Goal: Transaction & Acquisition: Purchase product/service

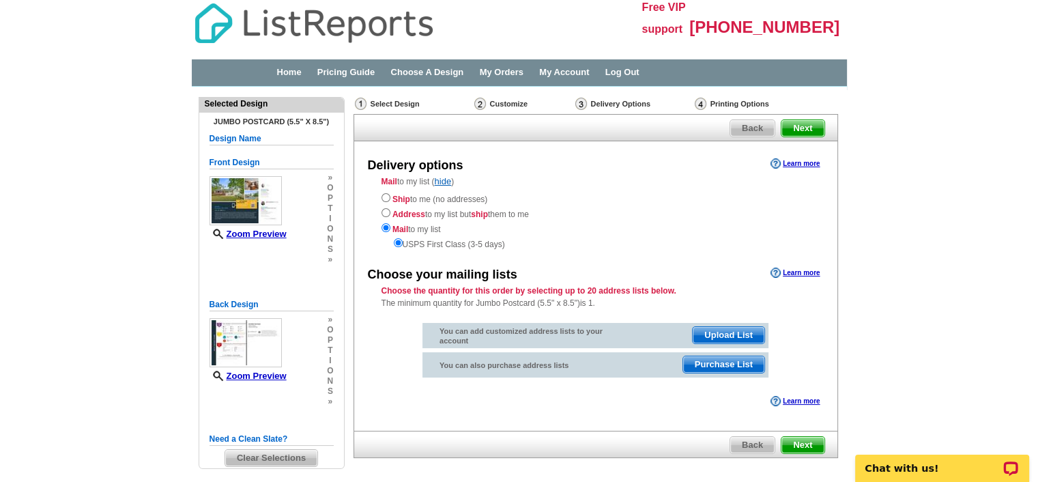
click at [808, 442] on span "Next" at bounding box center [802, 445] width 42 height 16
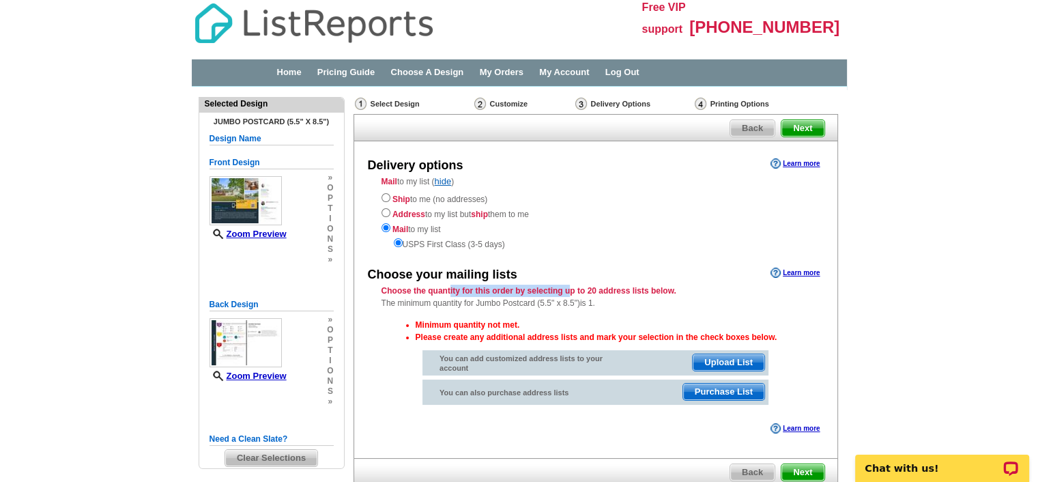
drag, startPoint x: 450, startPoint y: 291, endPoint x: 572, endPoint y: 289, distance: 122.1
click at [572, 289] on strong "Choose the quantity for this order by selecting up to 20 address lists below." at bounding box center [528, 291] width 295 height 10
click at [737, 361] on span "Upload List" at bounding box center [728, 362] width 72 height 16
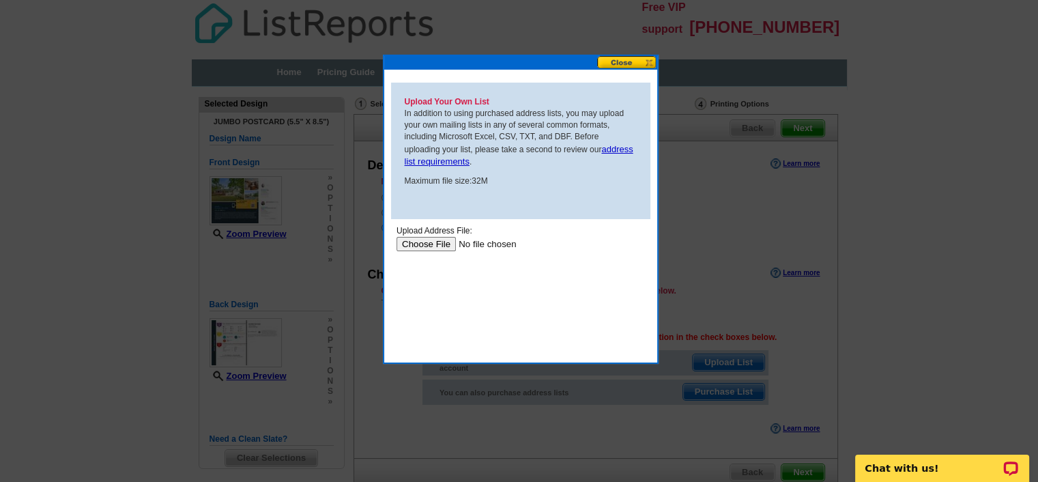
click at [615, 64] on button at bounding box center [627, 62] width 60 height 13
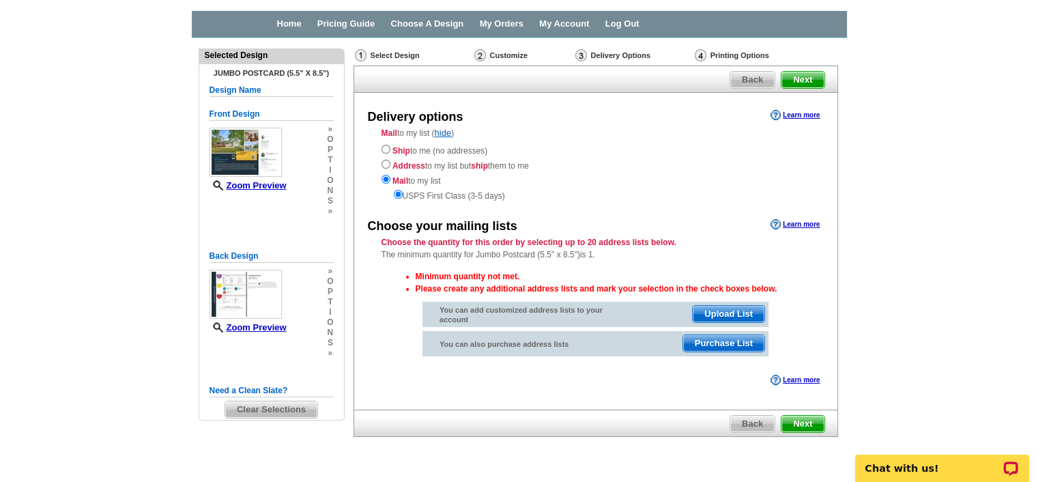
scroll to position [52, 0]
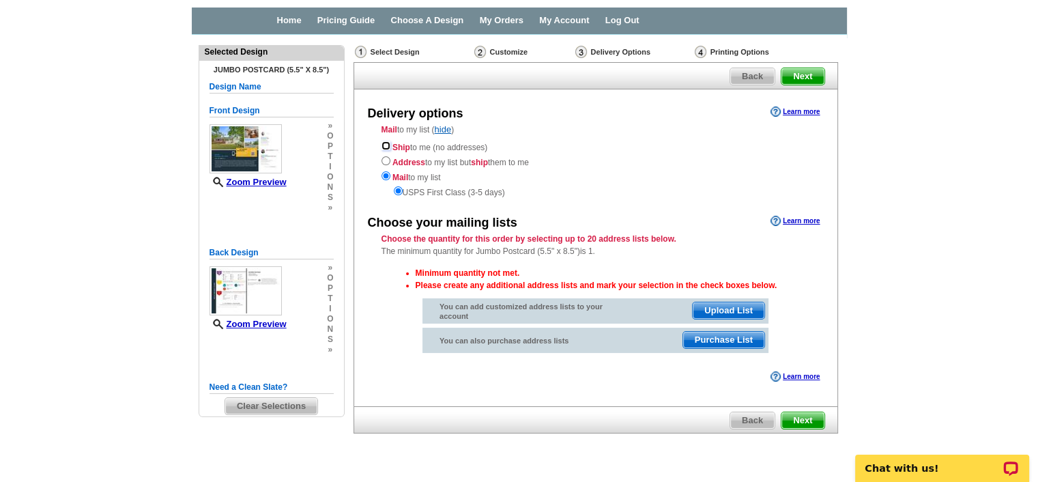
click at [383, 145] on input "radio" at bounding box center [385, 145] width 9 height 9
radio input "true"
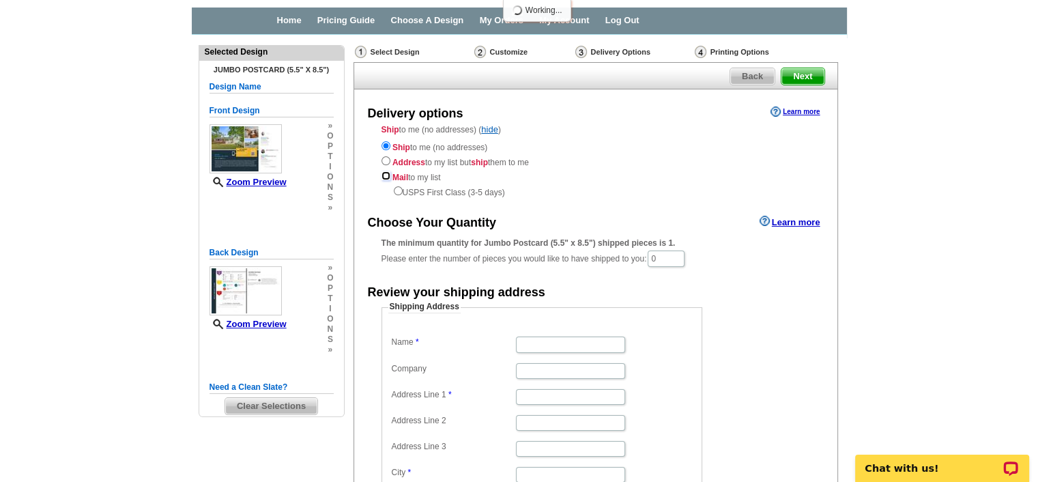
click at [383, 173] on input "radio" at bounding box center [385, 175] width 9 height 9
radio input "true"
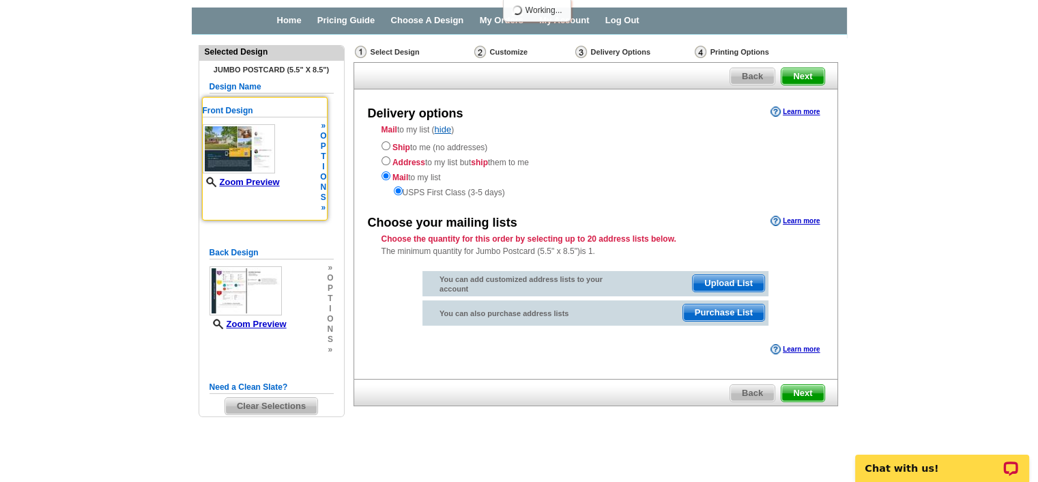
click at [242, 137] on img at bounding box center [239, 148] width 72 height 49
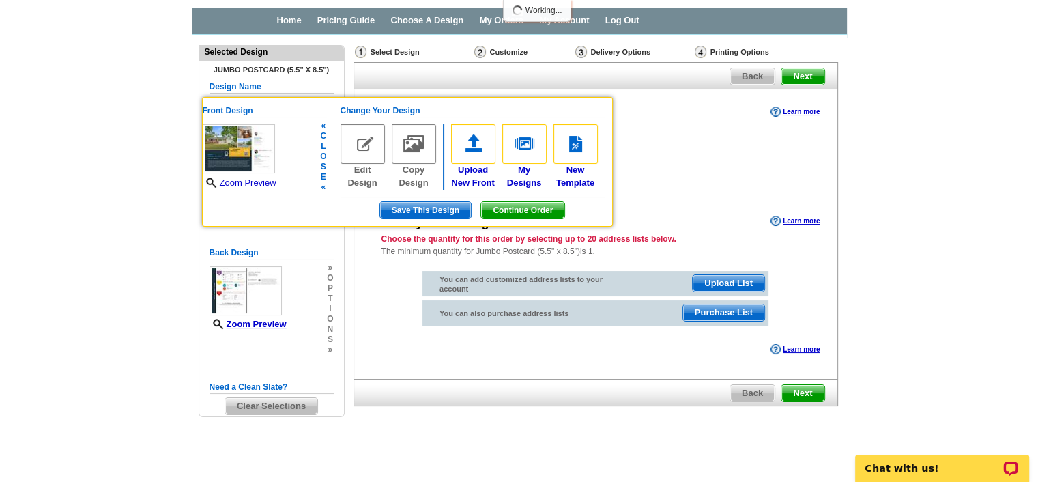
click at [248, 181] on link "Zoom Preview" at bounding box center [240, 182] width 74 height 10
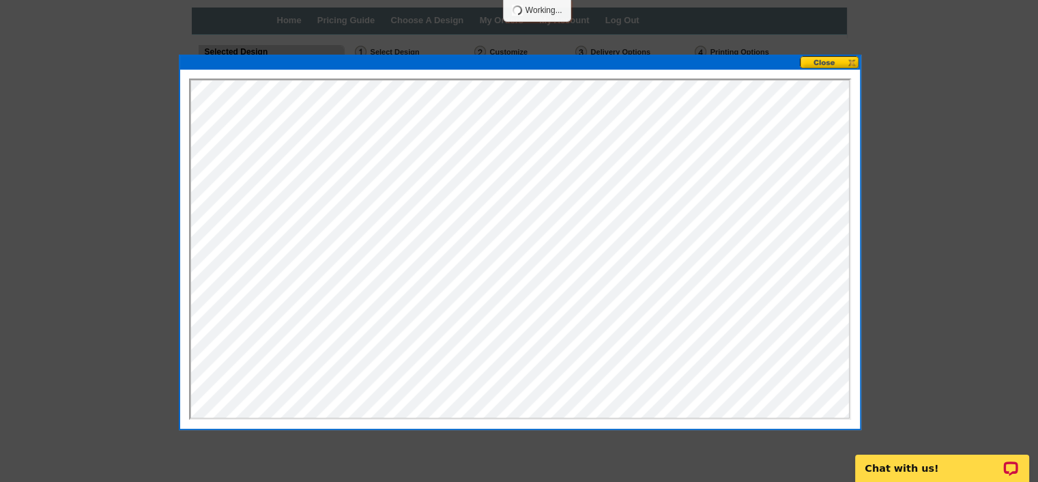
scroll to position [0, 0]
click at [840, 63] on button at bounding box center [830, 62] width 60 height 13
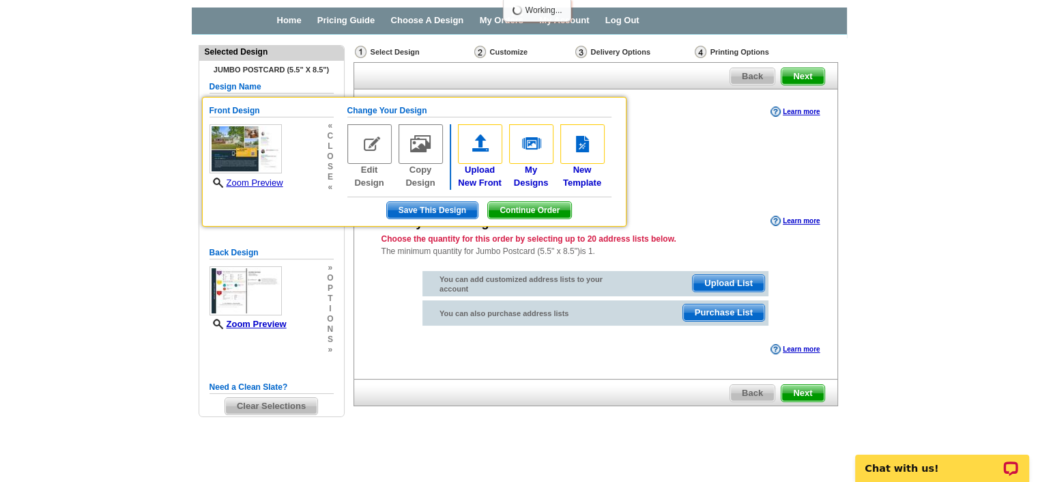
click at [715, 169] on div "Ship to me (no addresses) Address to my list but ship them to me Mail to my lis…" at bounding box center [595, 168] width 428 height 60
click at [727, 284] on span "Upload List" at bounding box center [728, 283] width 72 height 16
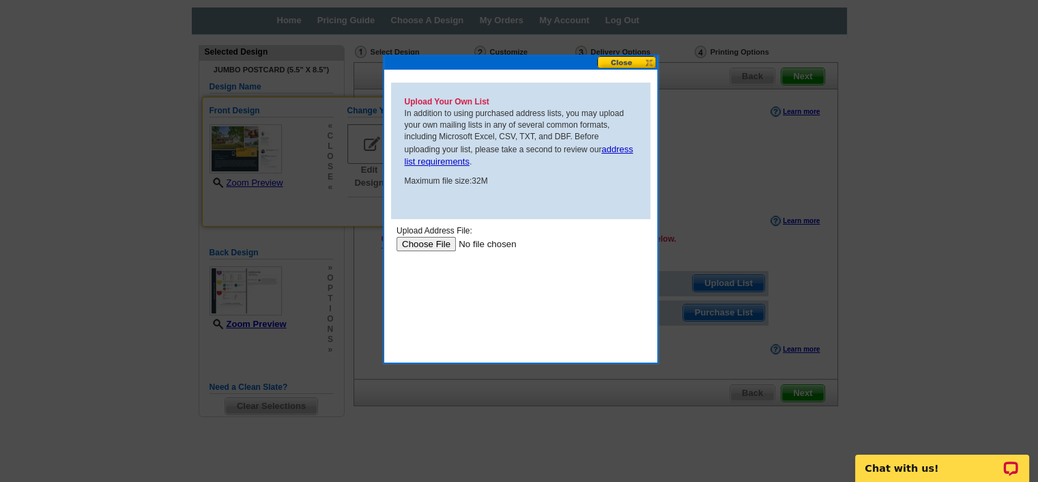
click at [436, 243] on input "file" at bounding box center [482, 244] width 173 height 14
type input "C:\fakepath\34 O St Turner Falls - marketing labels - just sold.pdf"
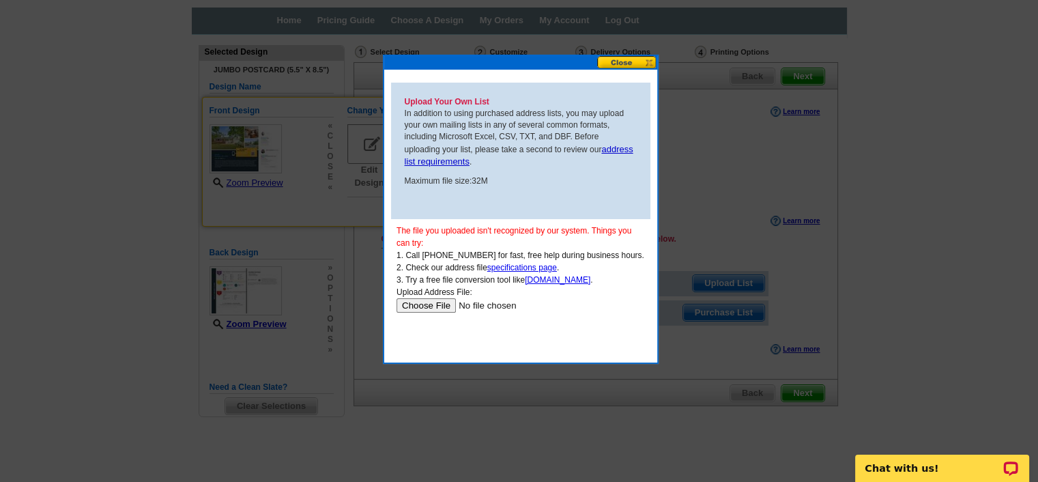
click at [405, 305] on input "file" at bounding box center [482, 305] width 173 height 14
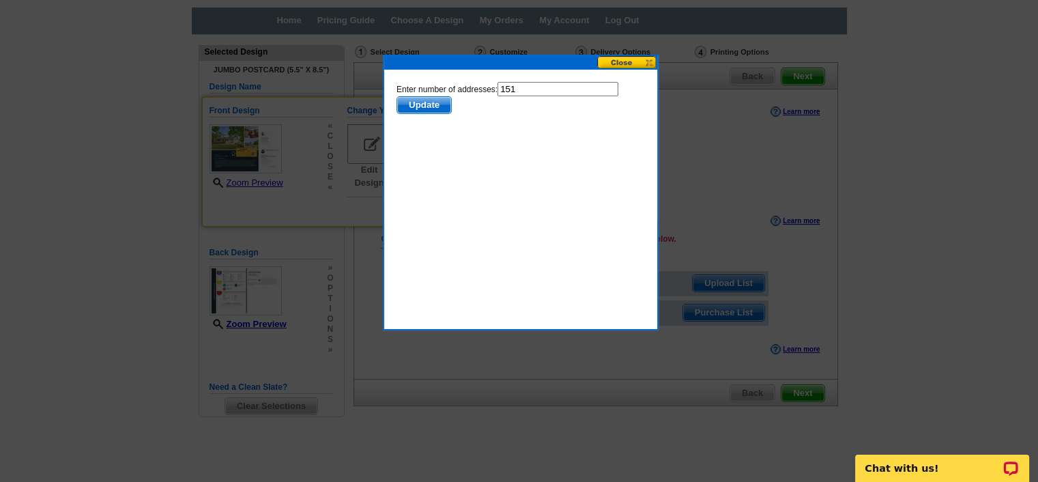
click at [422, 103] on span "Update" at bounding box center [423, 105] width 54 height 16
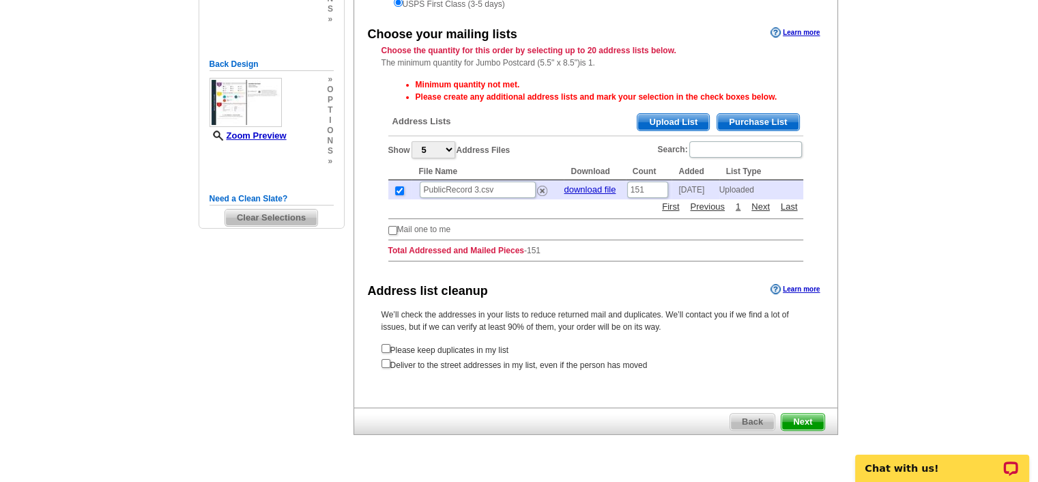
scroll to position [241, 0]
click at [384, 347] on input "checkbox" at bounding box center [385, 347] width 9 height 9
checkbox input "false"
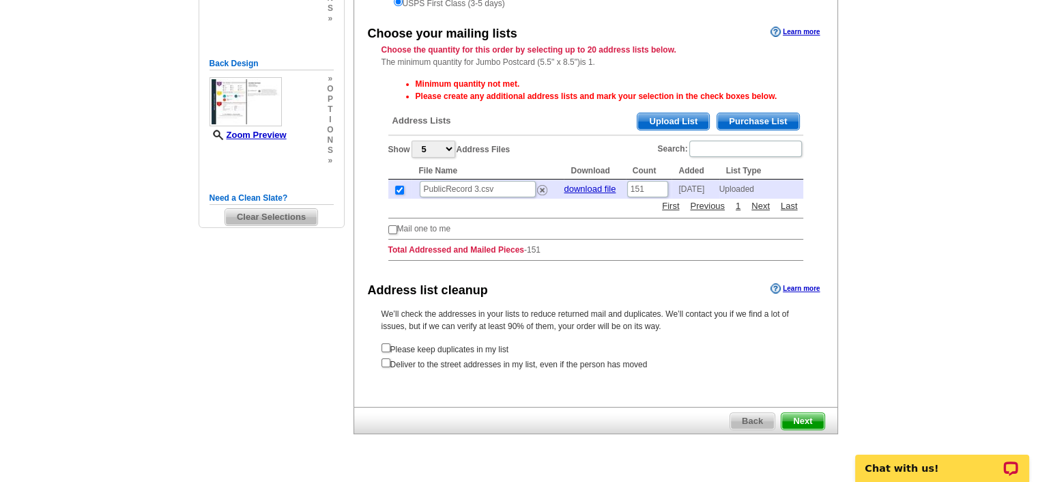
click at [808, 421] on span "Next" at bounding box center [802, 421] width 42 height 16
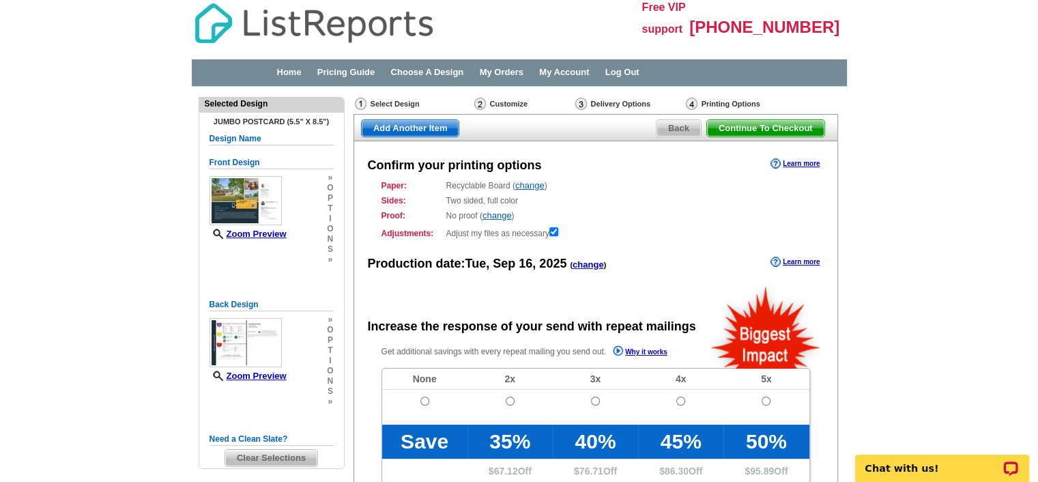
radio input "false"
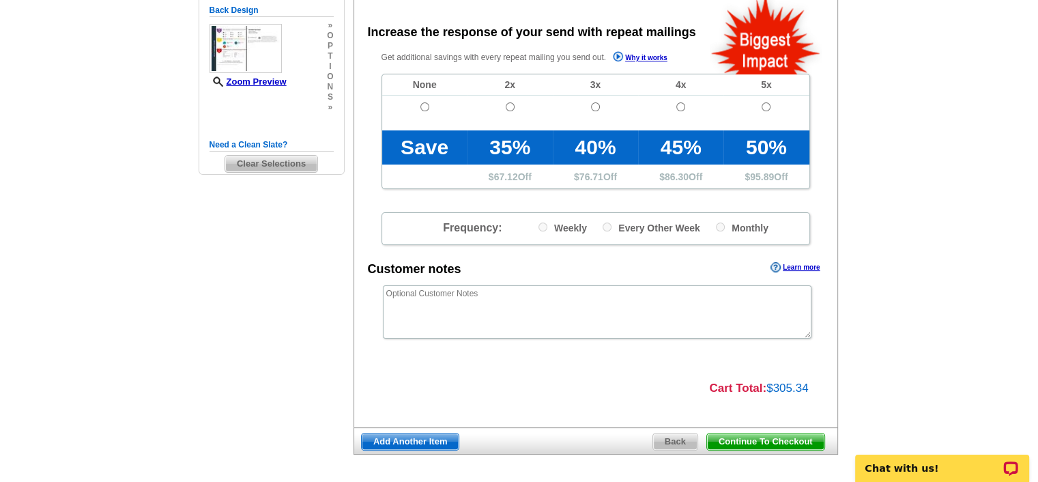
scroll to position [295, 0]
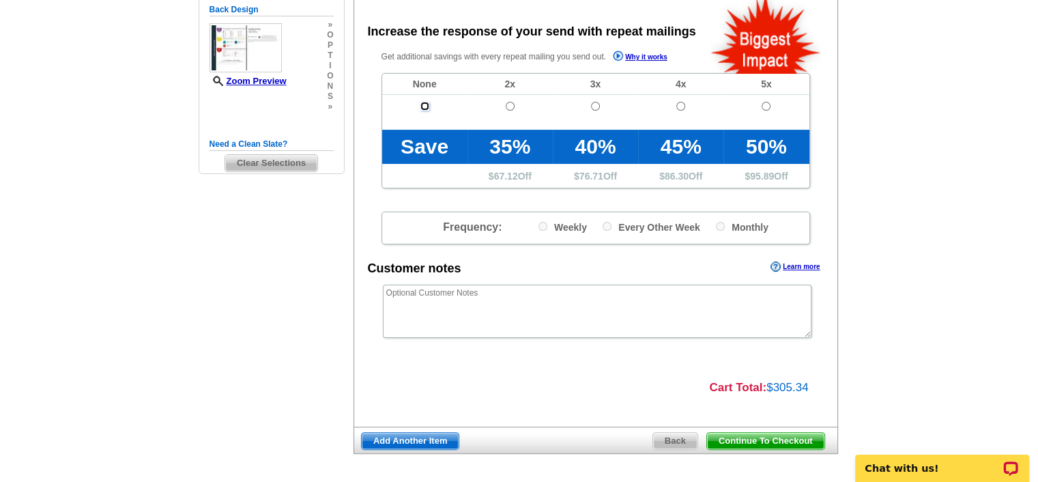
click at [420, 104] on input "radio" at bounding box center [424, 106] width 9 height 9
radio input "true"
click at [510, 105] on input "radio" at bounding box center [510, 106] width 9 height 9
radio input "true"
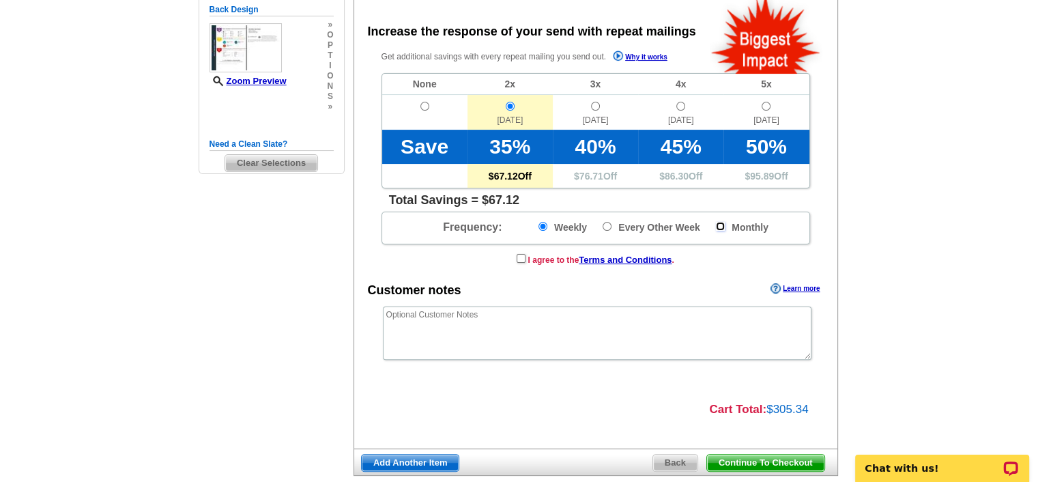
click at [717, 224] on input "Monthly" at bounding box center [720, 226] width 9 height 9
radio input "true"
click at [521, 254] on input "checkbox" at bounding box center [520, 258] width 9 height 9
checkbox input "true"
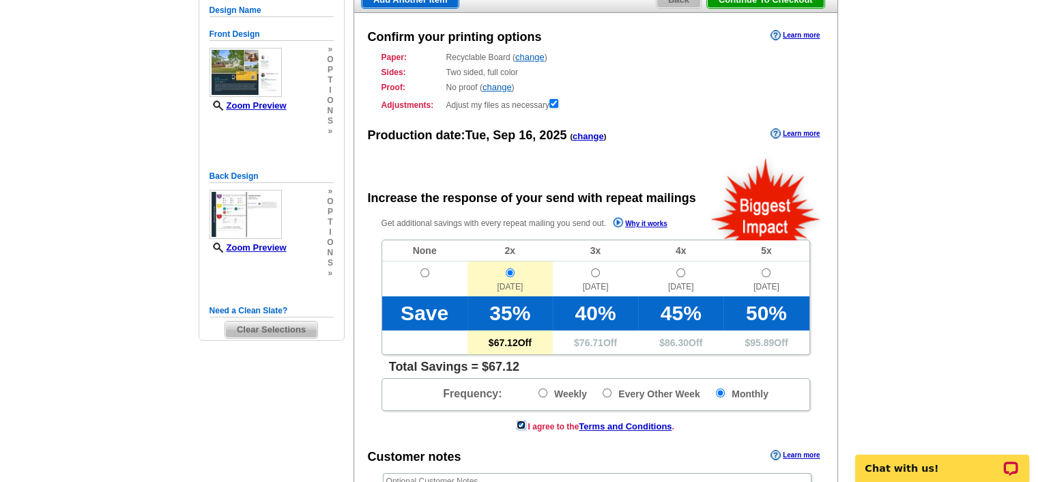
scroll to position [108, 0]
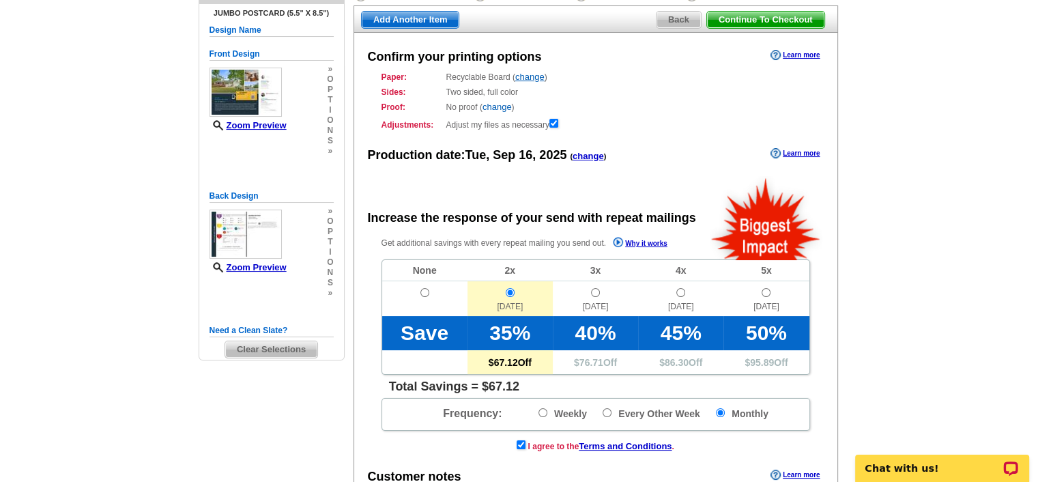
click at [495, 108] on link "change" at bounding box center [496, 107] width 29 height 10
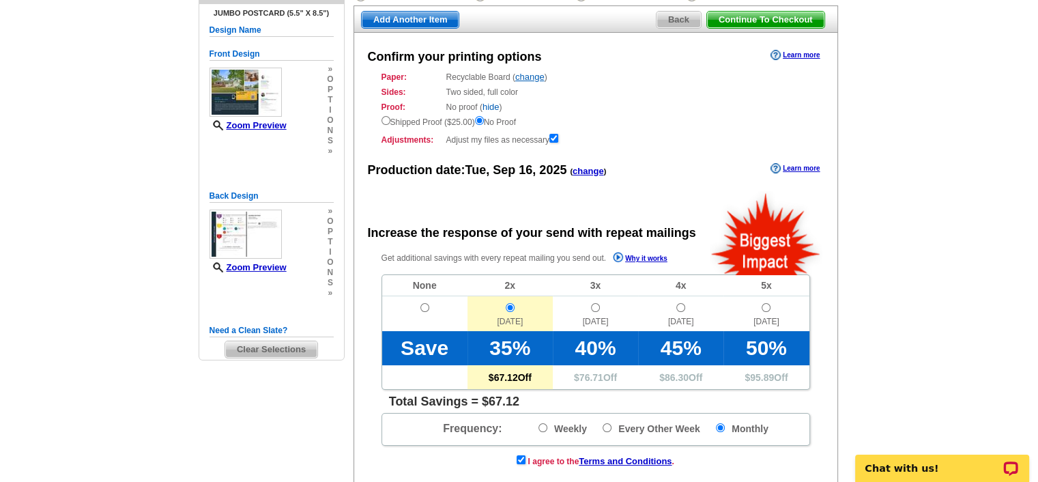
click at [492, 108] on link "hide" at bounding box center [490, 107] width 17 height 10
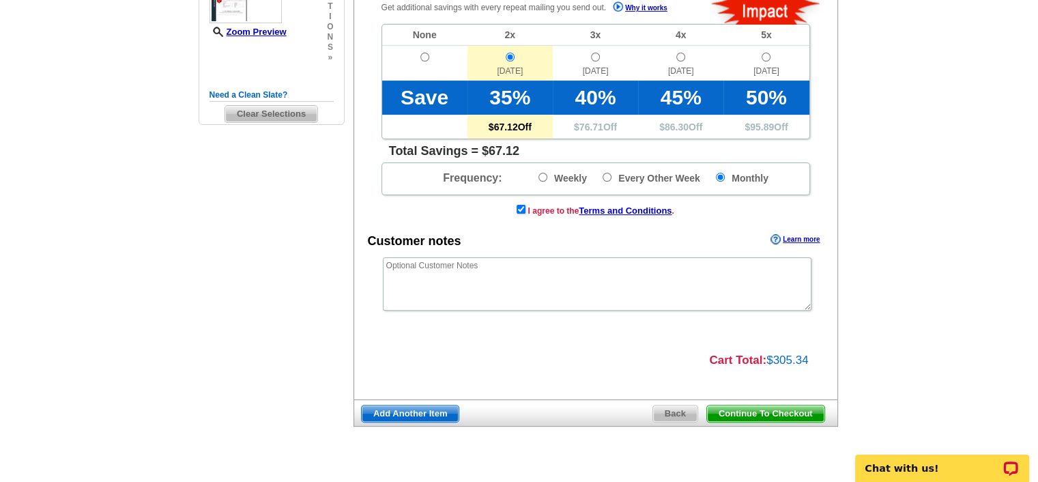
scroll to position [346, 0]
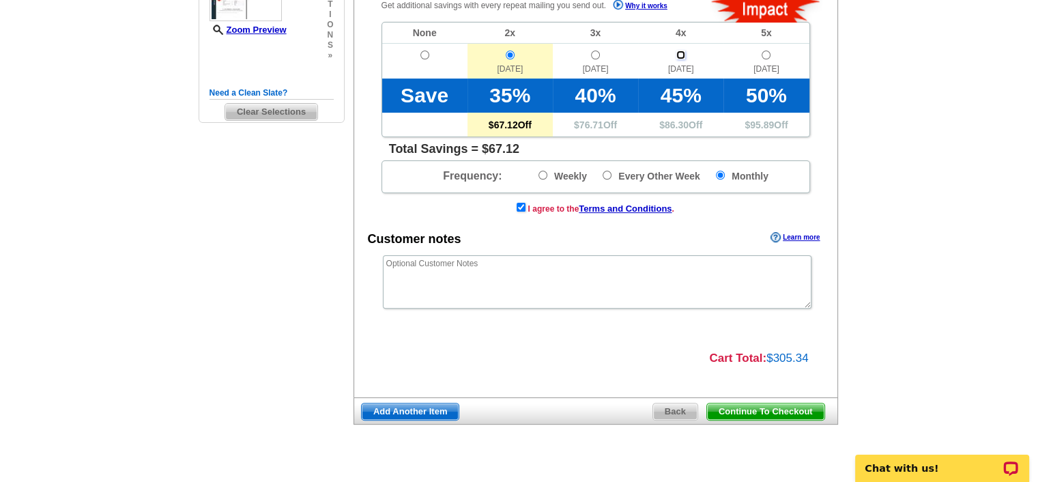
click at [678, 54] on input "radio" at bounding box center [680, 54] width 9 height 9
radio input "true"
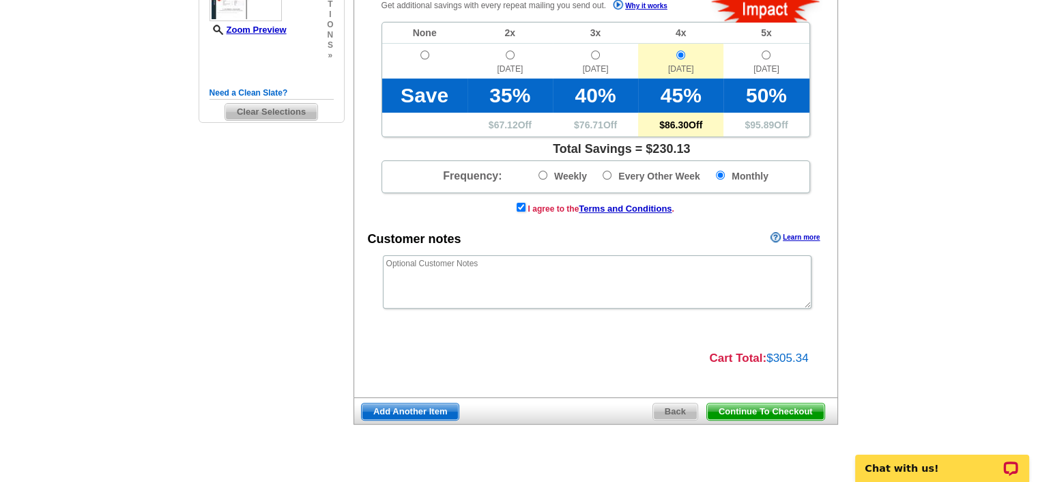
click at [786, 409] on span "Continue To Checkout" at bounding box center [765, 411] width 117 height 16
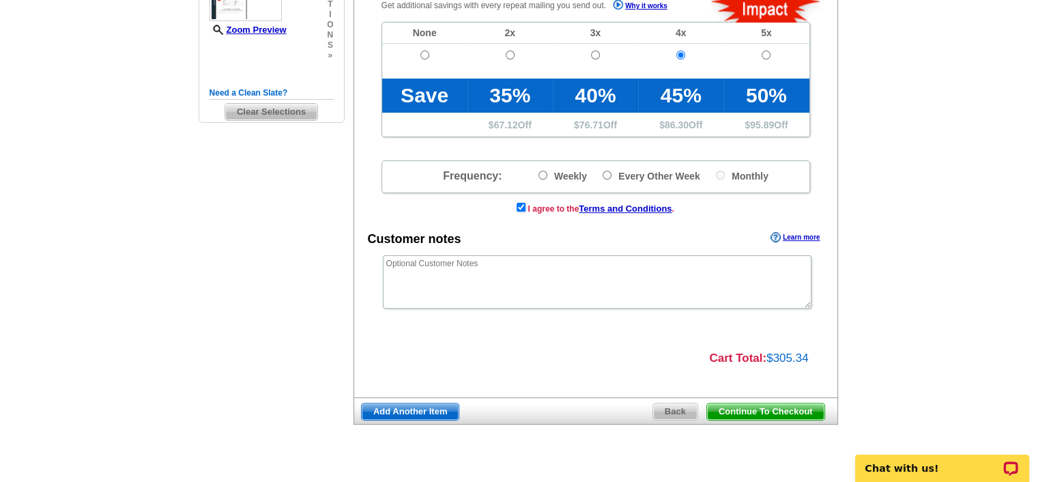
radio input "true"
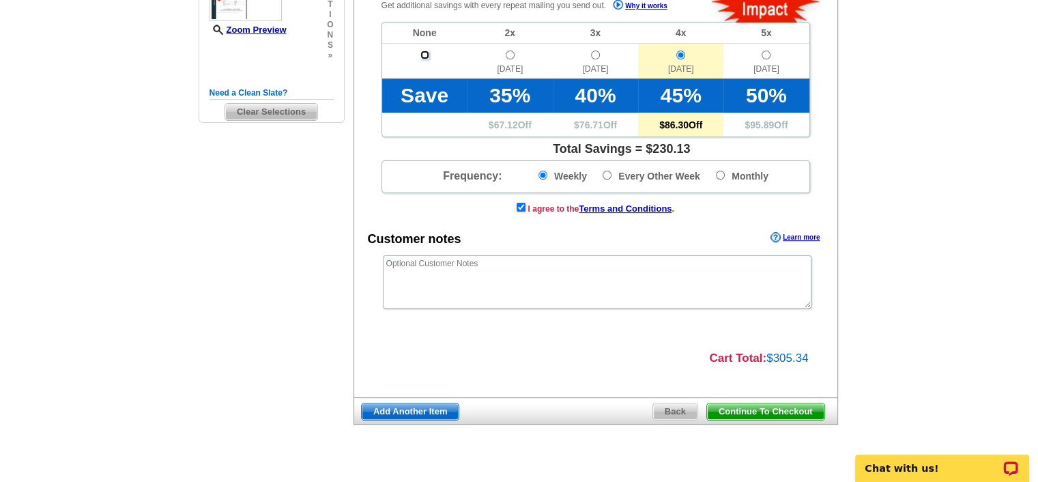
click at [420, 52] on input "radio" at bounding box center [424, 54] width 9 height 9
radio input "true"
radio input "false"
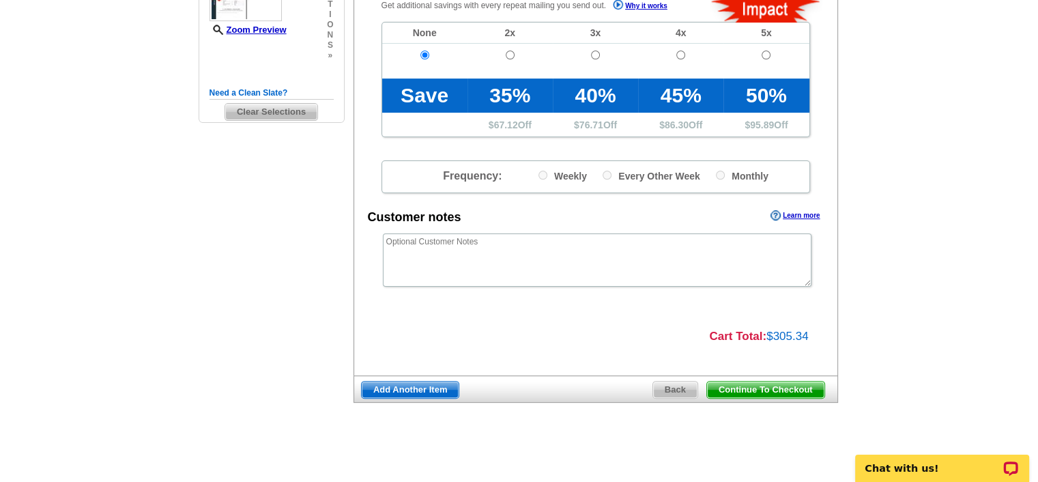
click at [781, 381] on span "Continue To Checkout" at bounding box center [765, 389] width 117 height 16
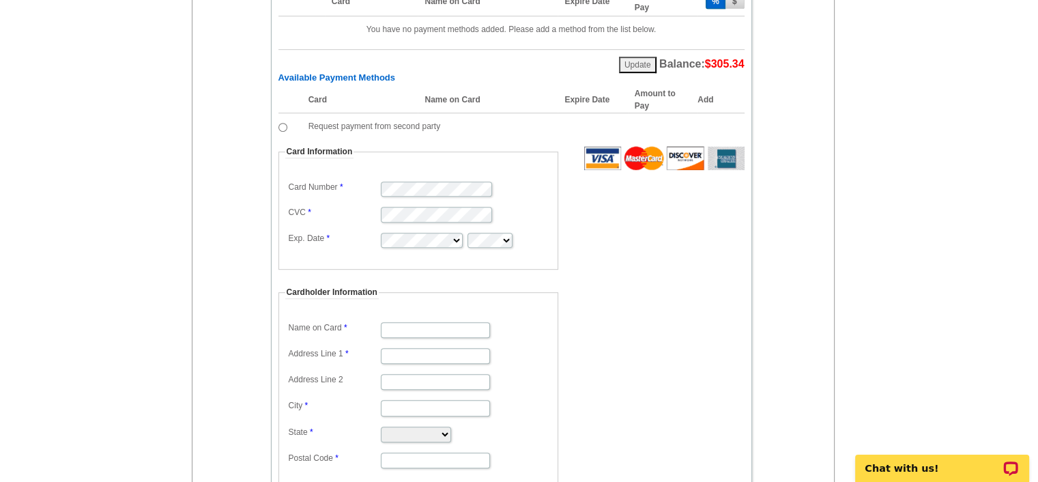
scroll to position [760, 0]
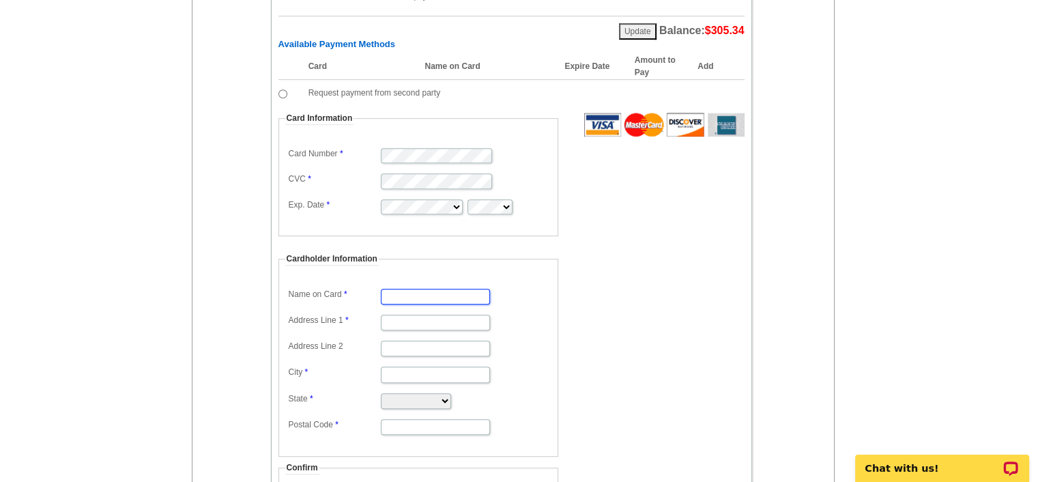
type input "[PERSON_NAME]"
click at [439, 320] on input "Address Line 1" at bounding box center [435, 323] width 109 height 16
type input "[STREET_ADDRESS]"
type input "Unit 2"
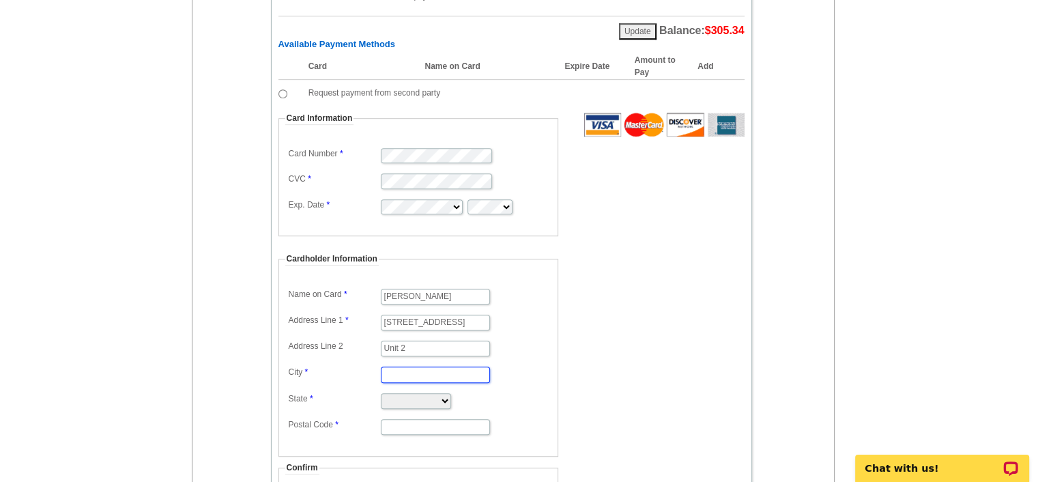
type input "Leominster"
select select "MA"
type input "01453"
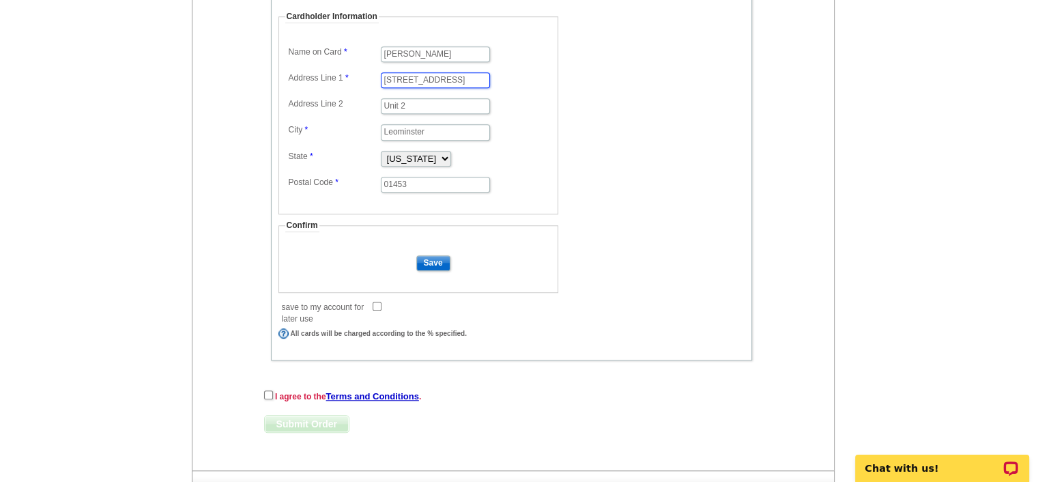
scroll to position [1015, 0]
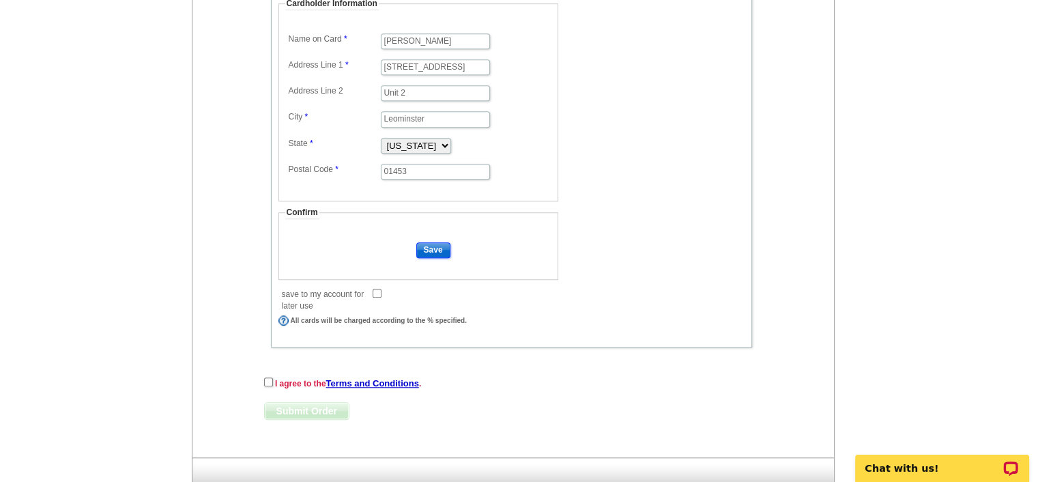
click at [431, 242] on input "Save" at bounding box center [433, 250] width 34 height 16
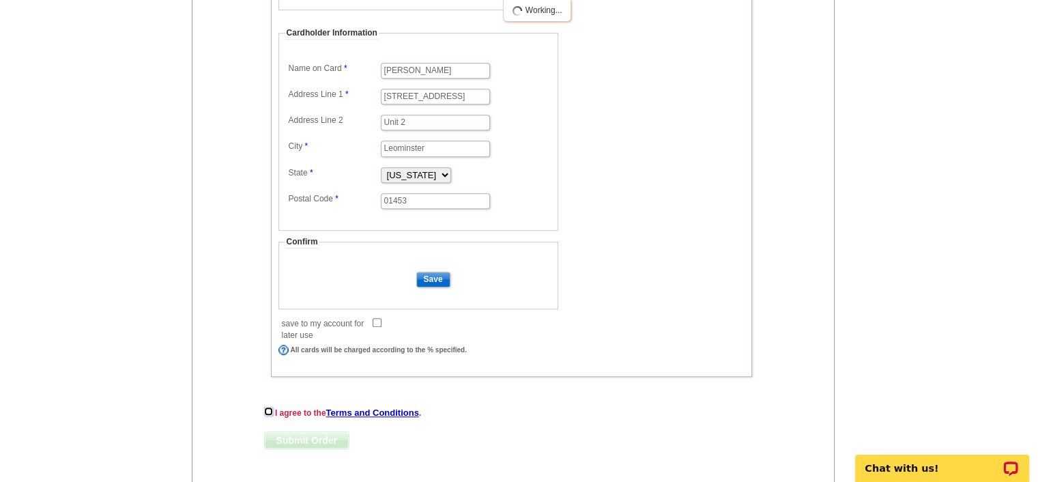
click at [269, 404] on div "I agree to the Terms and Conditions . Submit Order Submit Order" at bounding box center [511, 432] width 495 height 57
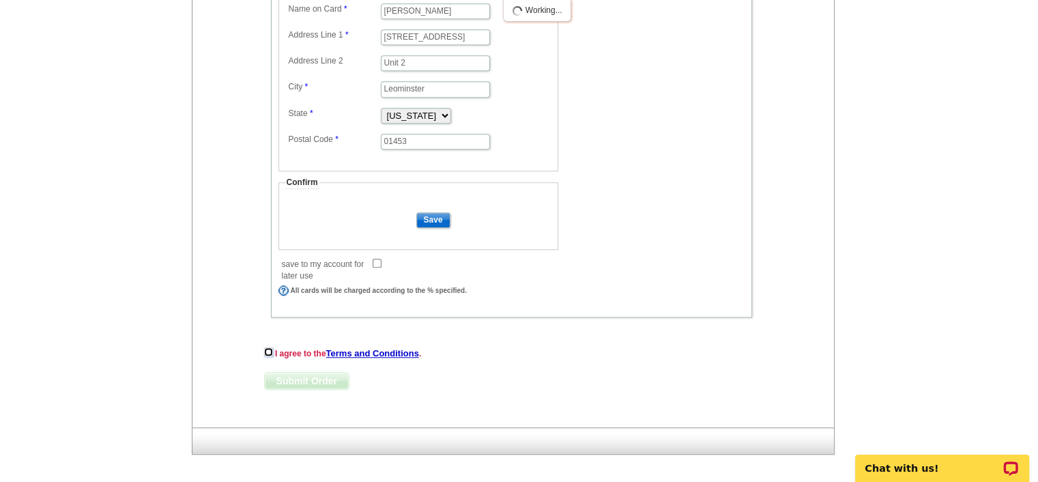
click at [265, 347] on input "checkbox" at bounding box center [268, 351] width 9 height 9
checkbox input "true"
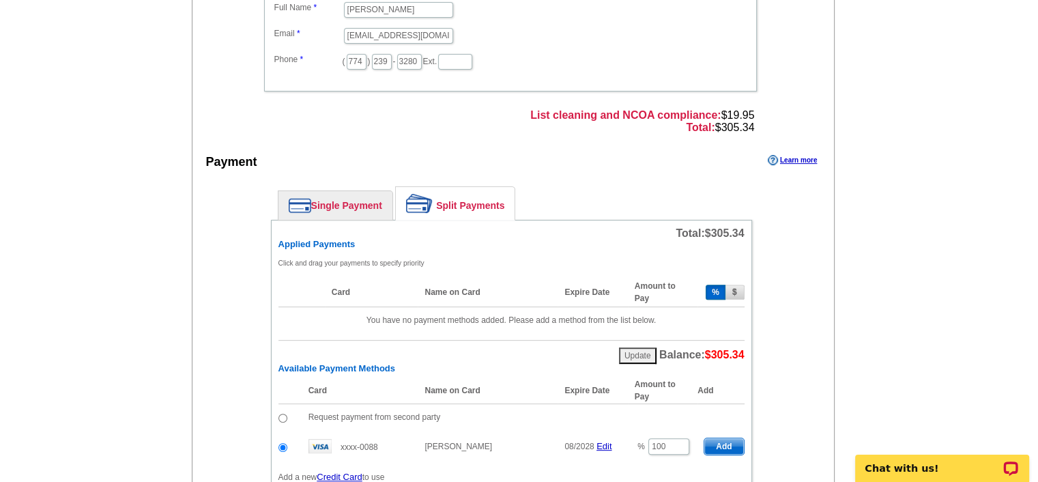
scroll to position [480, 0]
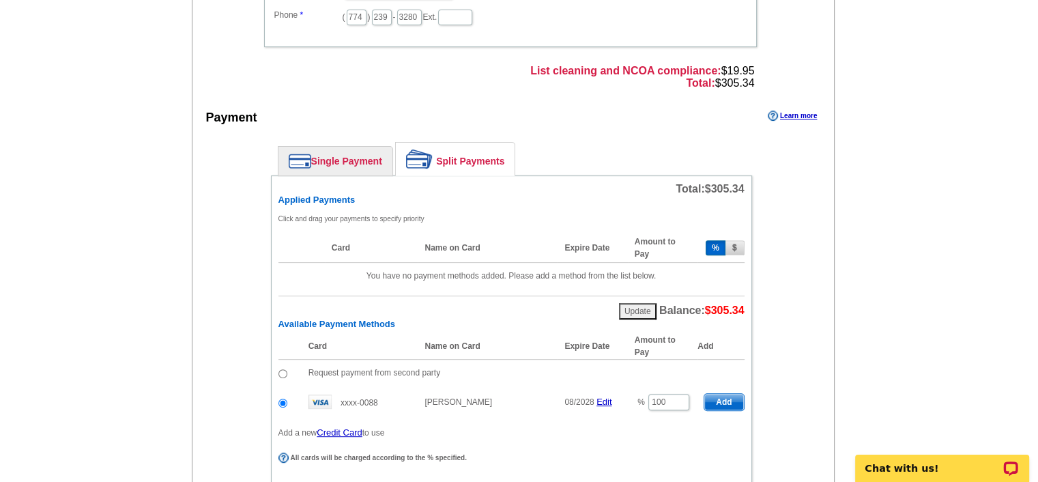
click at [345, 159] on link "Single Payment" at bounding box center [335, 161] width 114 height 29
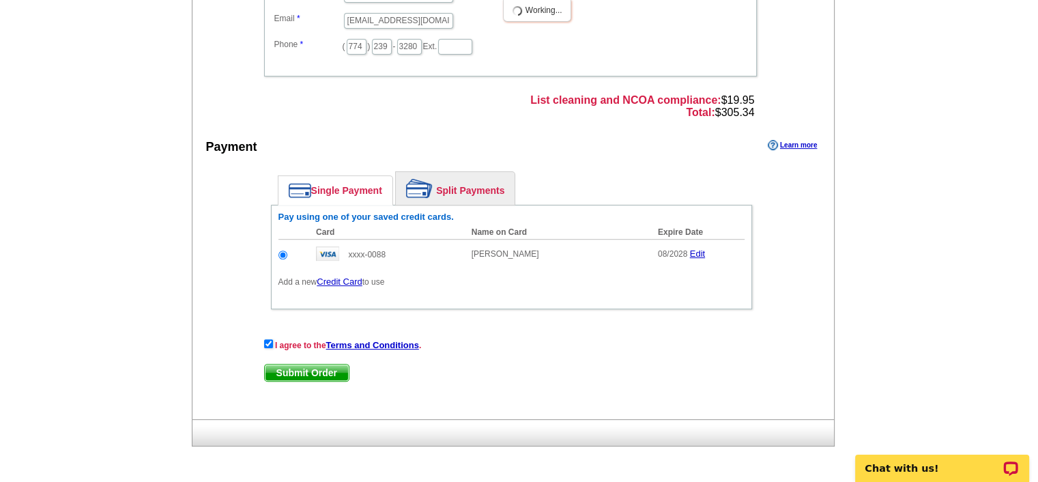
scroll to position [448, 0]
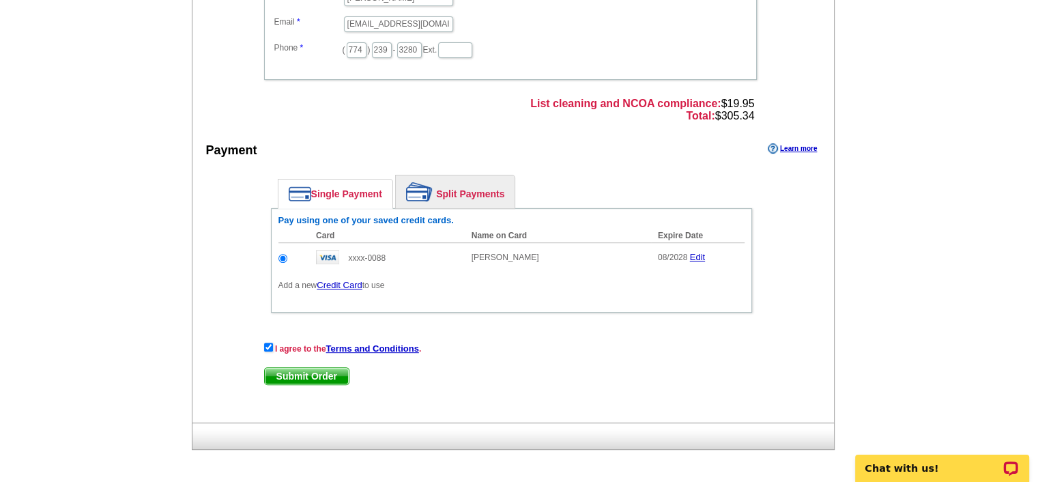
click at [287, 368] on span "Submit Order" at bounding box center [307, 376] width 84 height 16
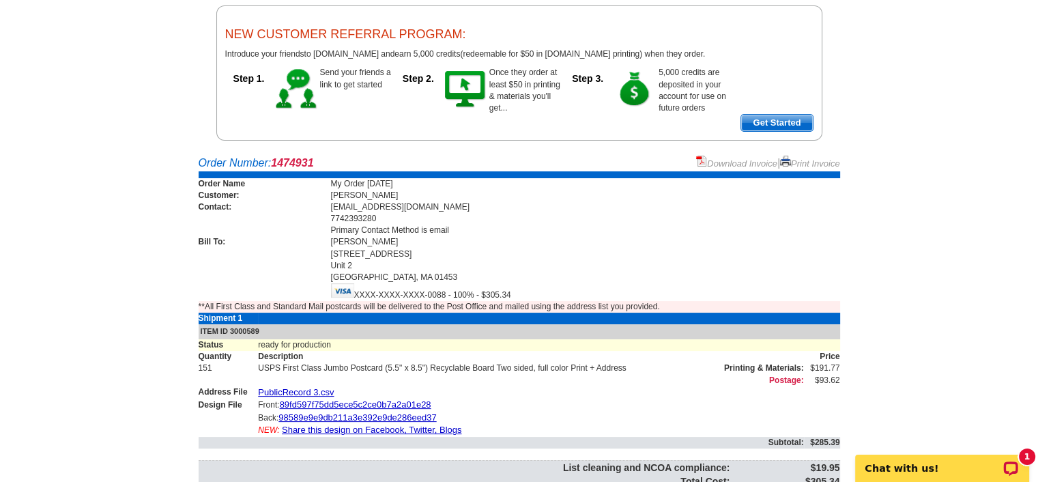
scroll to position [201, 0]
